Goal: Check status

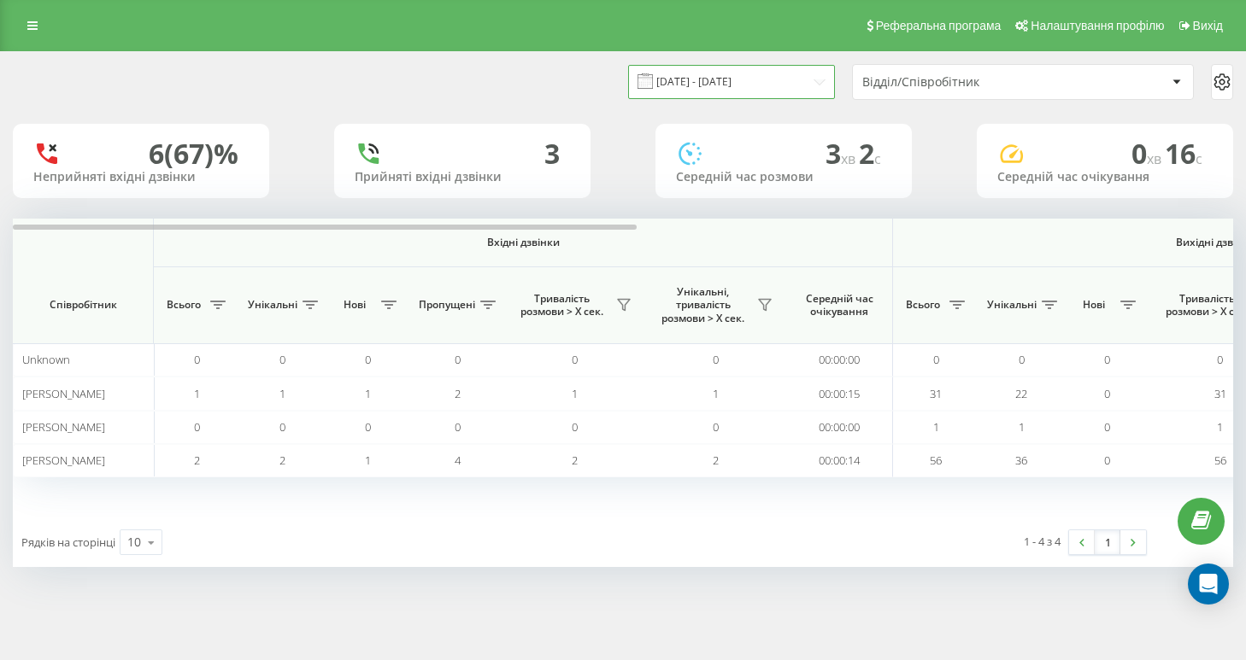
click at [761, 98] on input "[DATE] - [DATE]" at bounding box center [731, 81] width 207 height 33
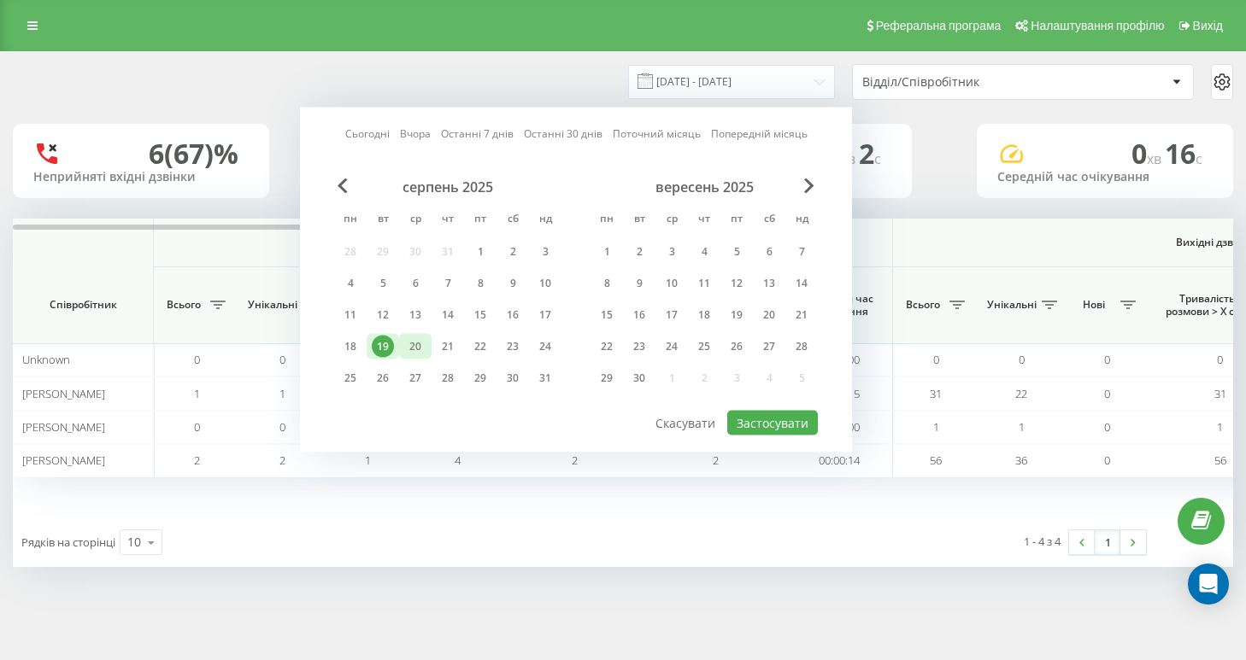
click at [404, 357] on div "20" at bounding box center [415, 347] width 22 height 22
click at [808, 436] on button "Застосувати" at bounding box center [772, 423] width 91 height 25
type input "[DATE] - [DATE]"
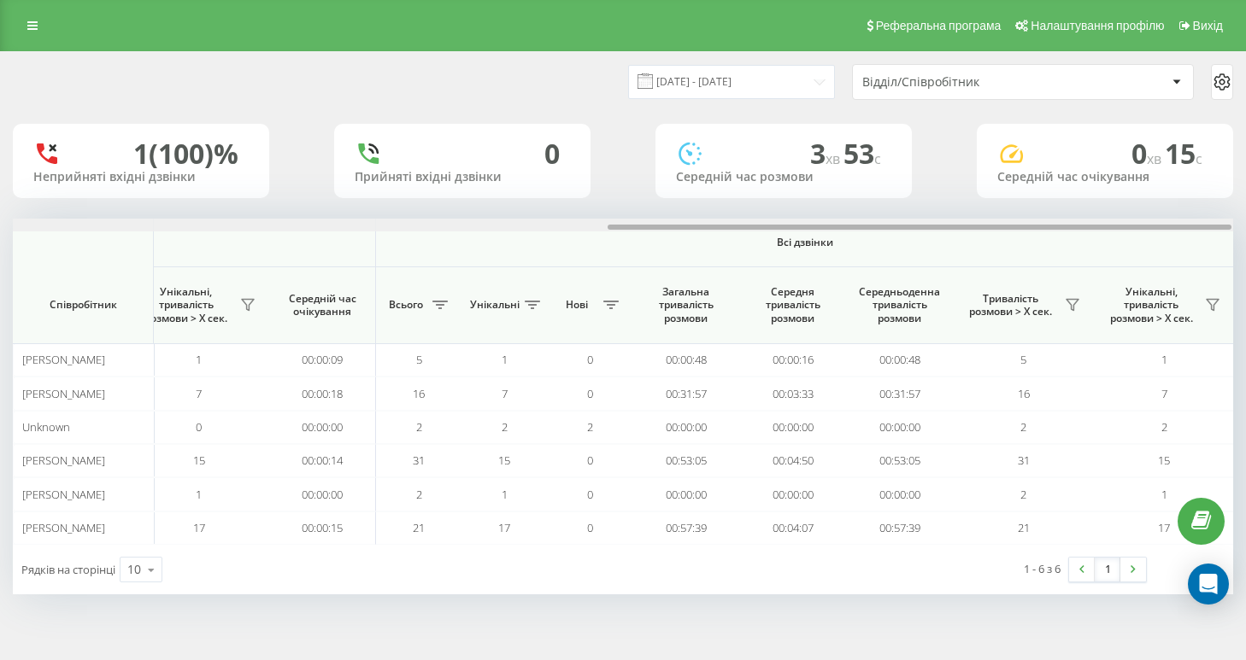
scroll to position [0, 1164]
drag, startPoint x: 472, startPoint y: 224, endPoint x: 1088, endPoint y: 272, distance: 617.8
click at [1088, 272] on div "Вхідні дзвінки Вихідні дзвінки Всі дзвінки Співробітник Всього Унікальні Нові П…" at bounding box center [623, 382] width 1220 height 326
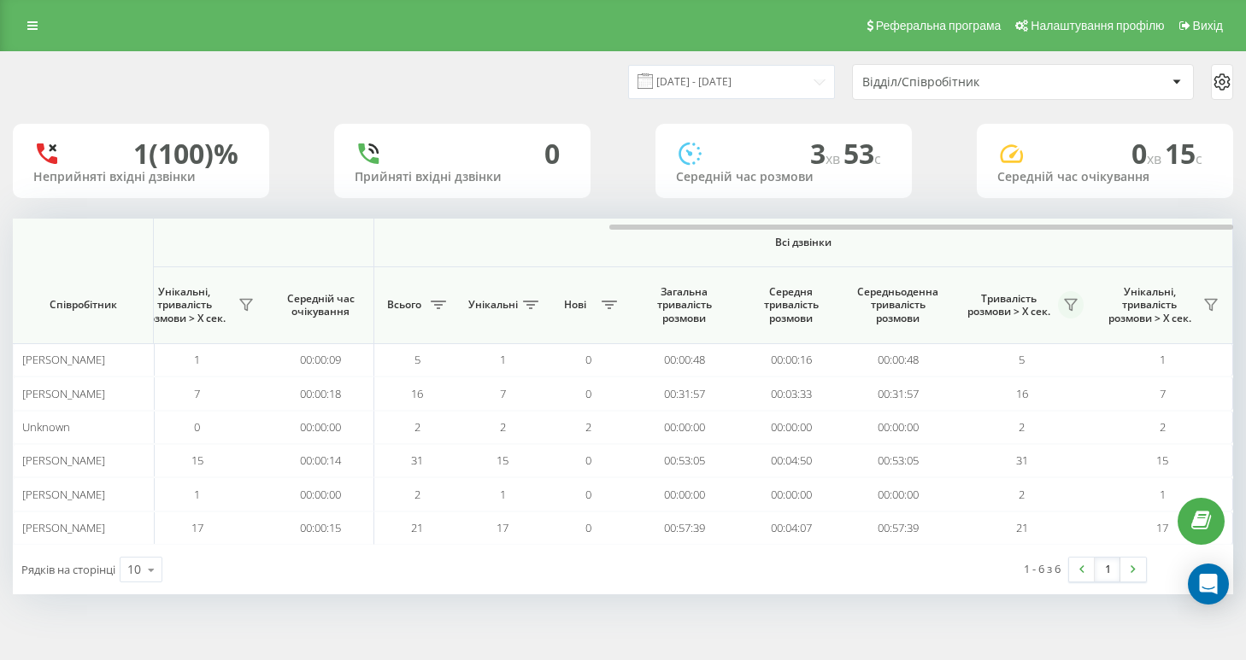
click at [1077, 307] on icon at bounding box center [1071, 305] width 14 height 14
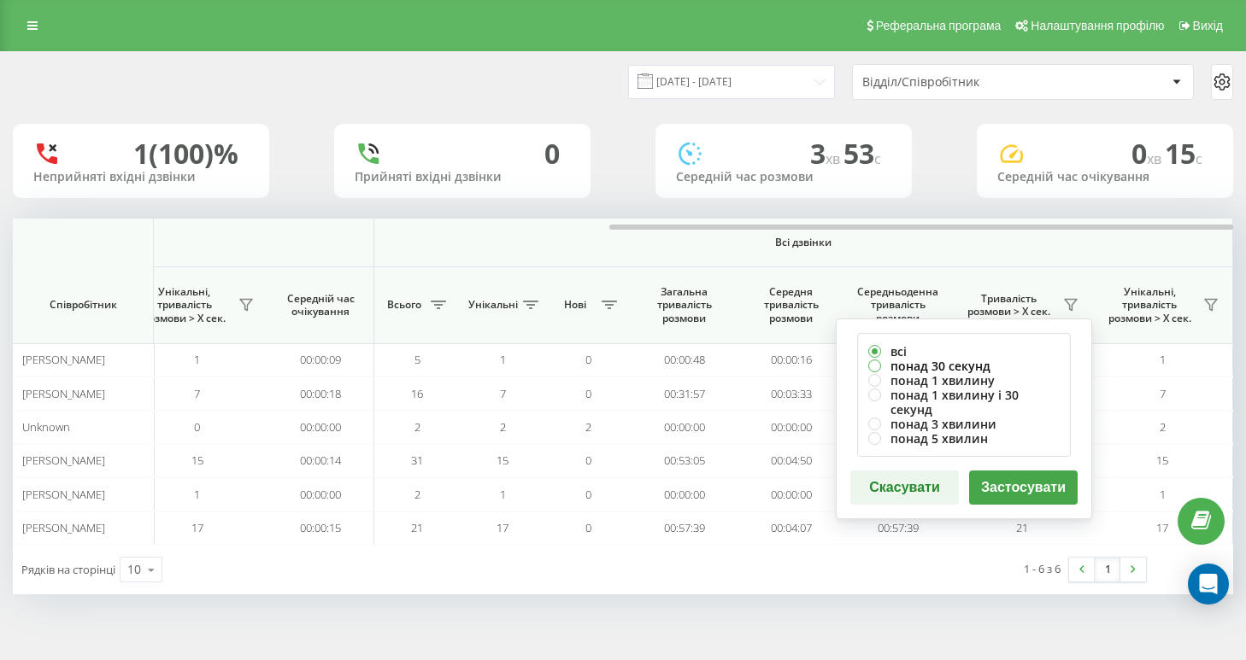
click at [932, 359] on label "понад 30 секунд" at bounding box center [963, 366] width 191 height 15
radio input "true"
click at [1016, 476] on button "Застосувати" at bounding box center [1023, 488] width 108 height 34
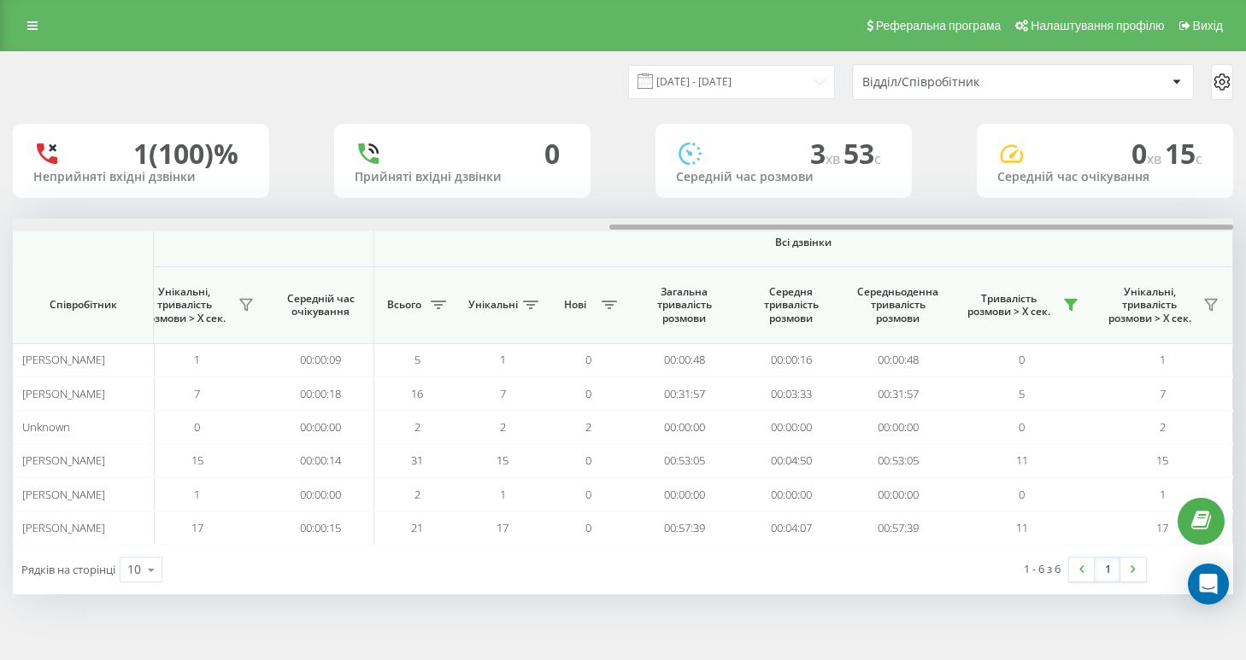
drag, startPoint x: 580, startPoint y: 225, endPoint x: 1255, endPoint y: 295, distance: 678.5
click at [1245, 295] on html "[DOMAIN_NAME] Проекти [DOMAIN_NAME] Дашборд Центр звернень Аналiтика Ваші звіти…" at bounding box center [623, 330] width 1246 height 660
